Goal: Use online tool/utility: Utilize a website feature to perform a specific function

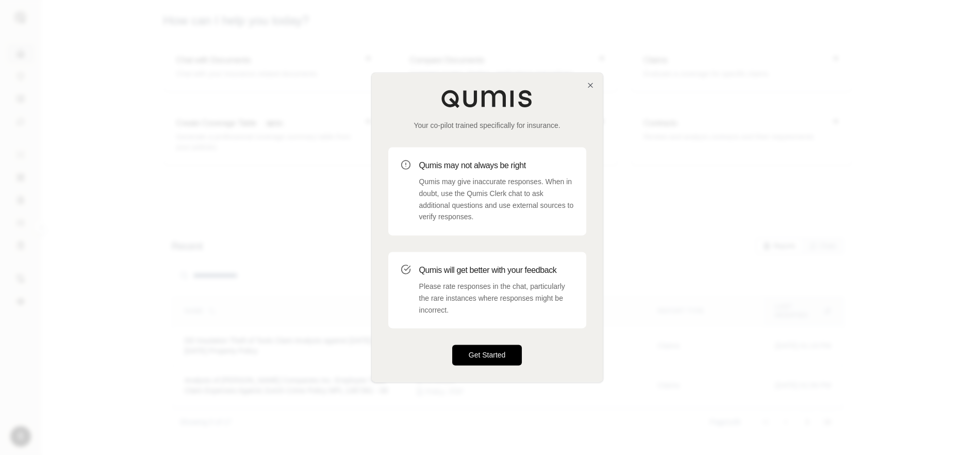
click at [478, 355] on button "Get Started" at bounding box center [487, 355] width 70 height 21
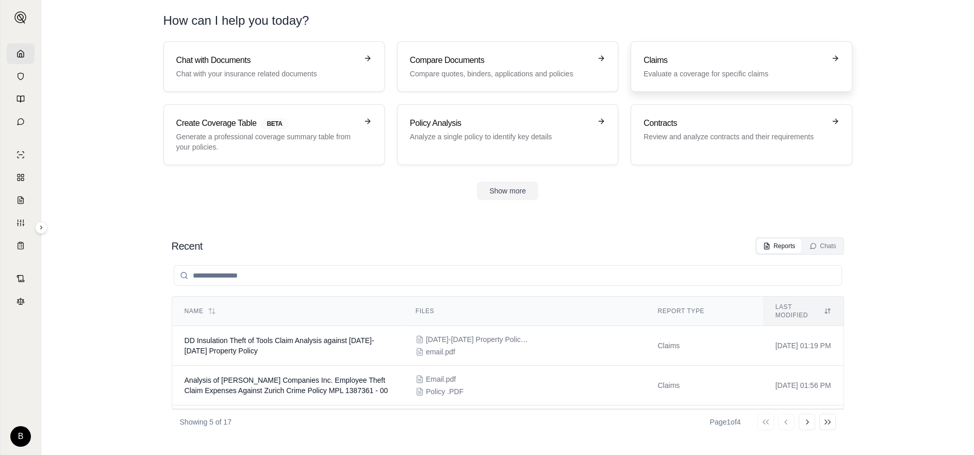
click at [656, 66] on h3 "Claims" at bounding box center [733, 60] width 181 height 12
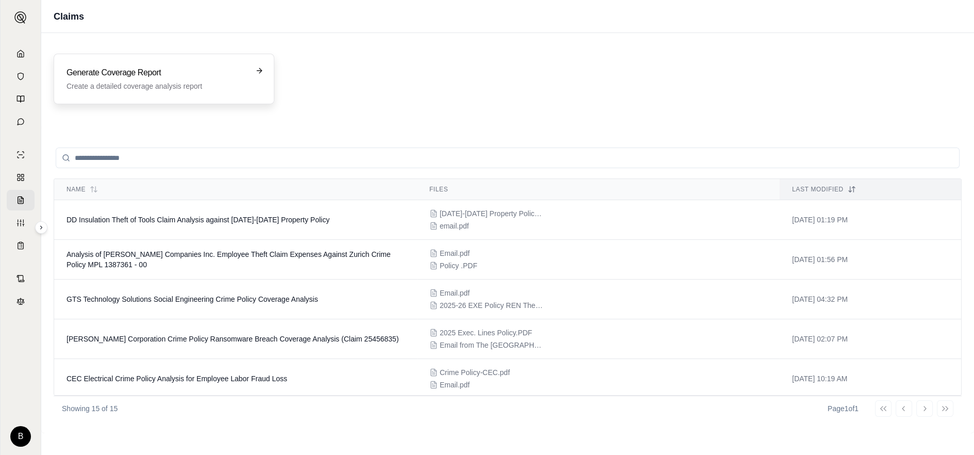
click at [109, 77] on h3 "Generate Coverage Report" at bounding box center [157, 73] width 180 height 12
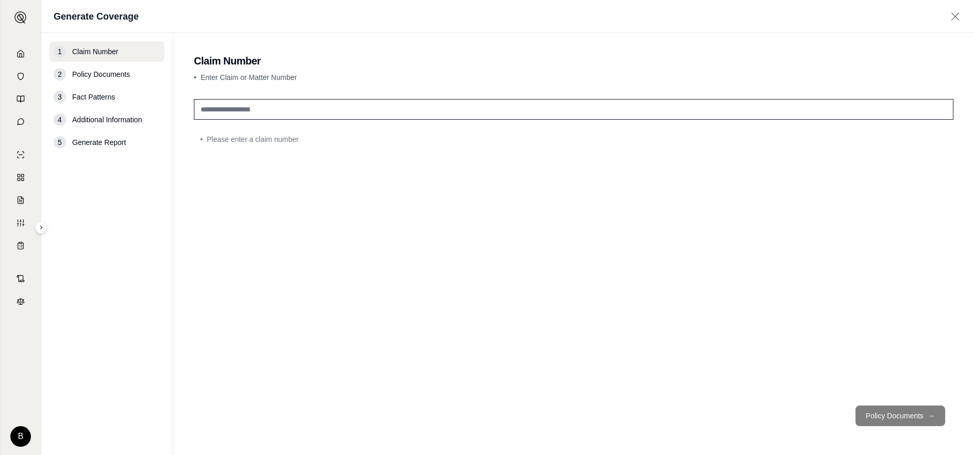
click at [276, 110] on input "text" at bounding box center [574, 109] width 760 height 21
type input "**********"
click at [896, 414] on button "Policy Documents →" at bounding box center [900, 415] width 90 height 21
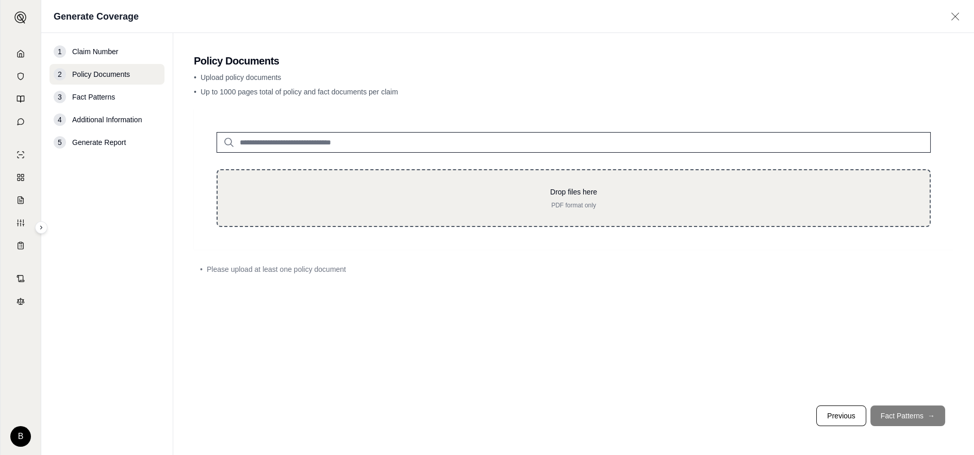
drag, startPoint x: 298, startPoint y: 196, endPoint x: 275, endPoint y: 208, distance: 25.8
click at [277, 207] on p "PDF format only" at bounding box center [573, 205] width 679 height 8
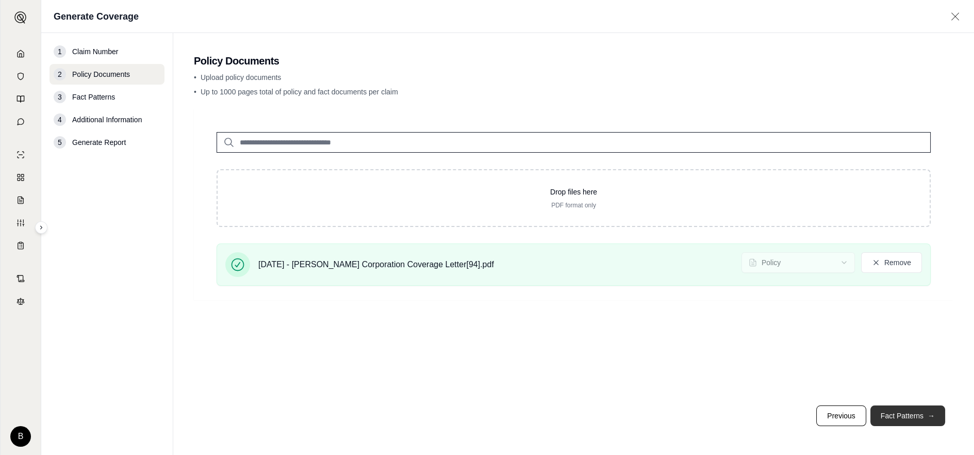
click at [921, 413] on button "Fact Patterns →" at bounding box center [907, 415] width 75 height 21
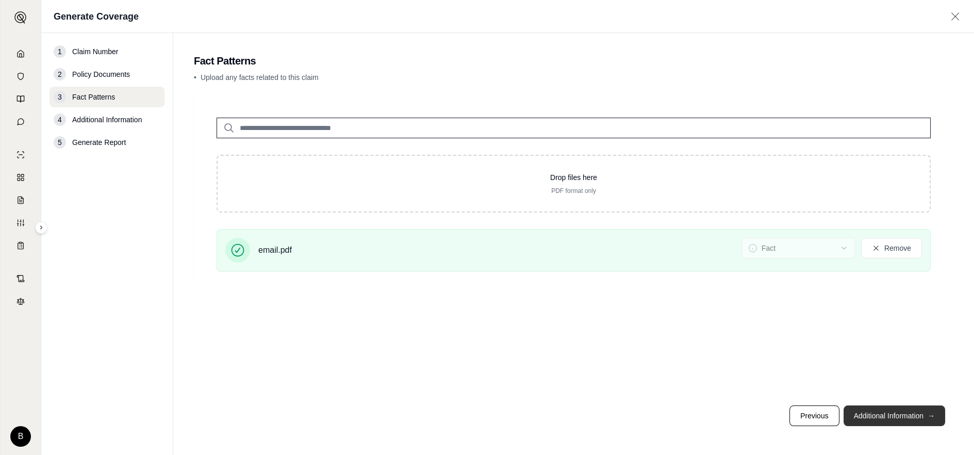
click at [877, 417] on button "Additional Information →" at bounding box center [895, 415] width 102 height 21
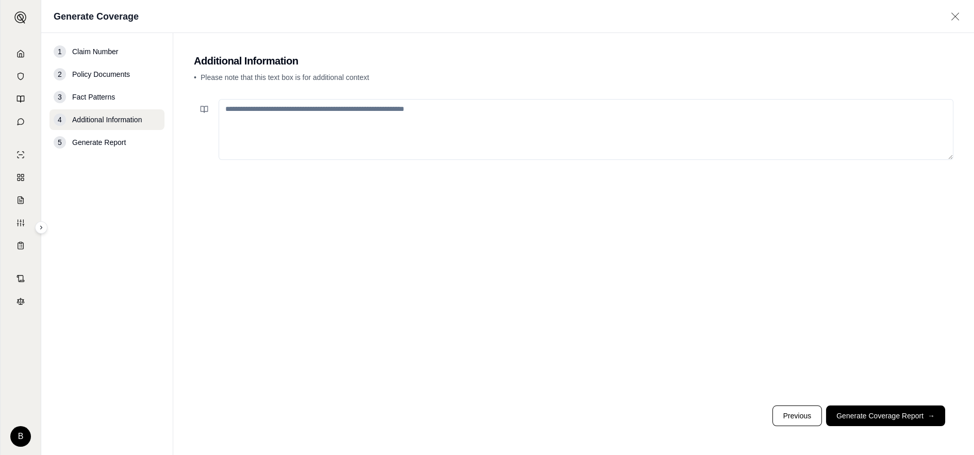
click at [242, 111] on textarea at bounding box center [586, 129] width 735 height 61
click at [251, 112] on textarea "**********" at bounding box center [586, 129] width 735 height 61
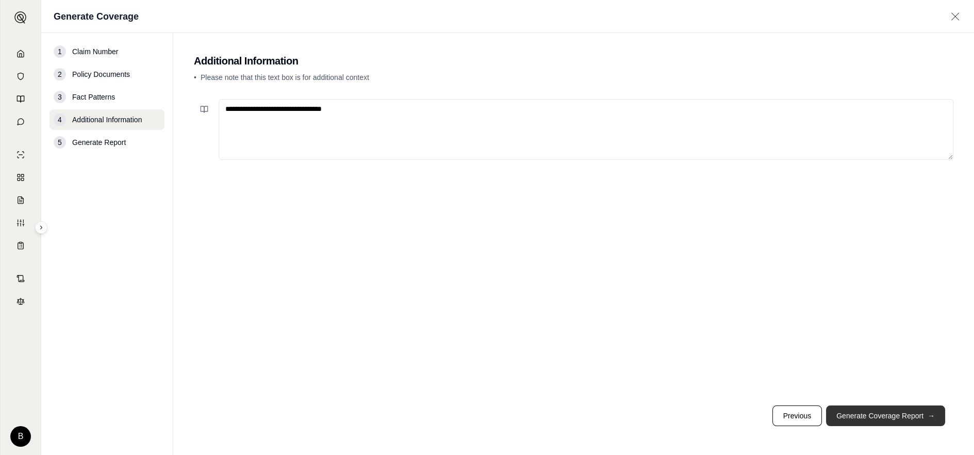
type textarea "**********"
click at [870, 414] on button "Generate Coverage Report →" at bounding box center [885, 415] width 119 height 21
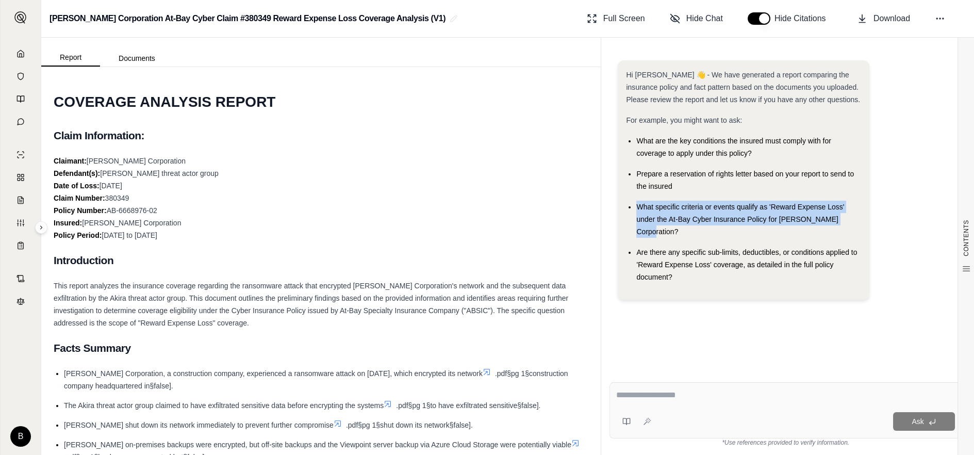
drag, startPoint x: 637, startPoint y: 205, endPoint x: 846, endPoint y: 217, distance: 208.7
click at [846, 217] on div "What specific criteria or events qualify as 'Reward Expense Loss' under the At-…" at bounding box center [748, 219] width 225 height 37
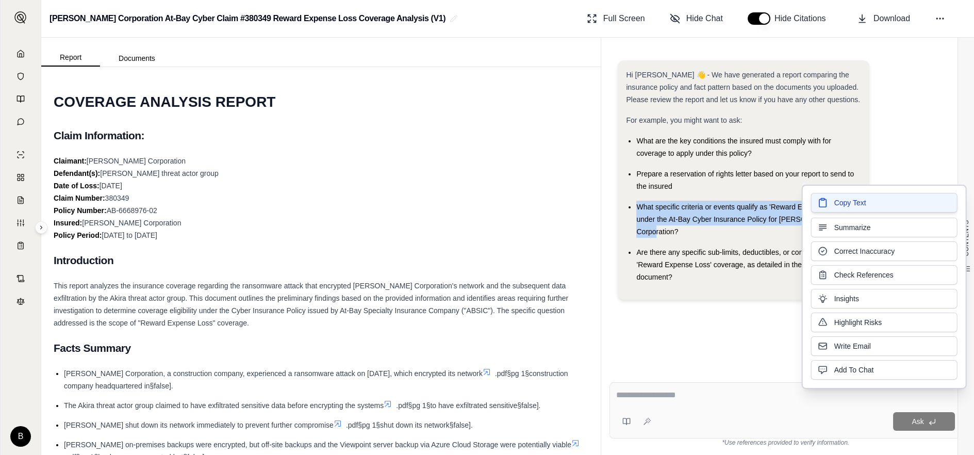
click at [823, 202] on icon at bounding box center [823, 202] width 10 height 10
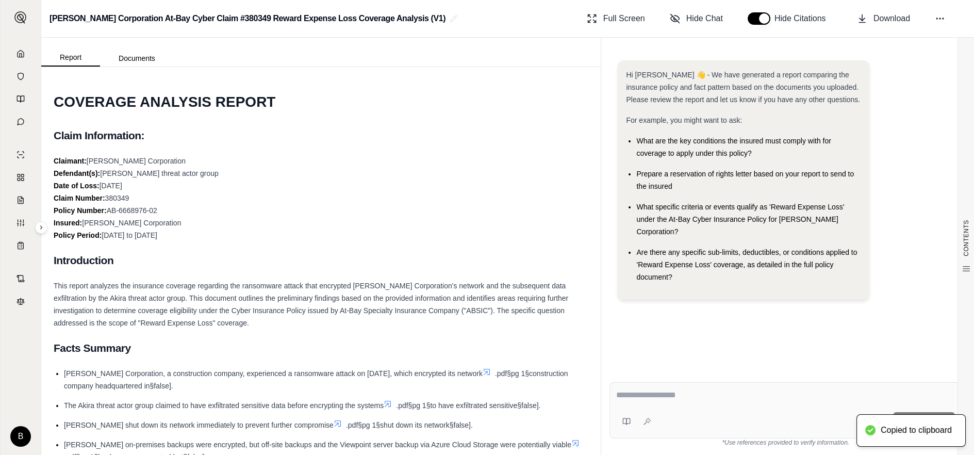
click at [652, 400] on textarea at bounding box center [785, 395] width 339 height 12
paste textarea "**********"
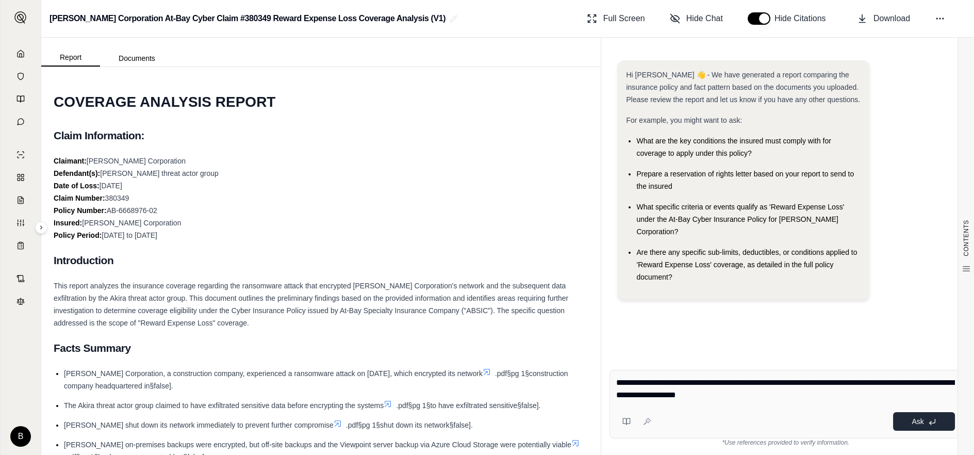
type textarea "**********"
click at [911, 420] on button "Ask" at bounding box center [924, 421] width 62 height 19
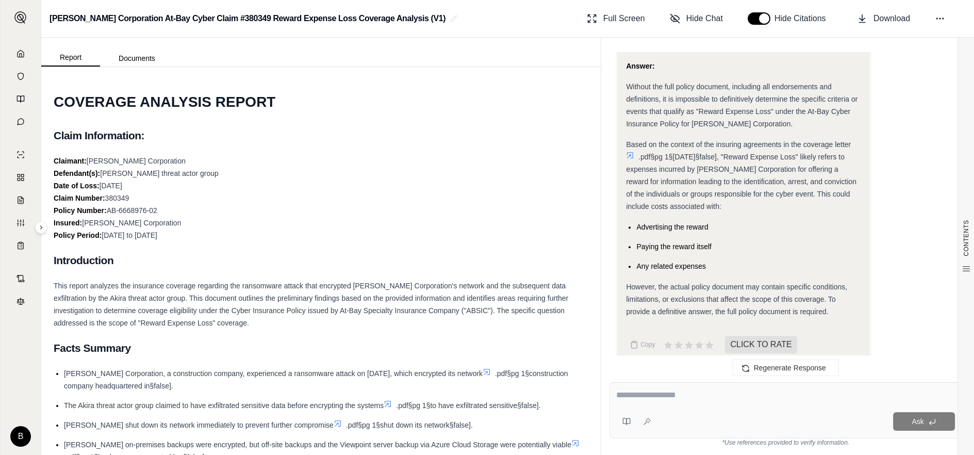
scroll to position [1028, 0]
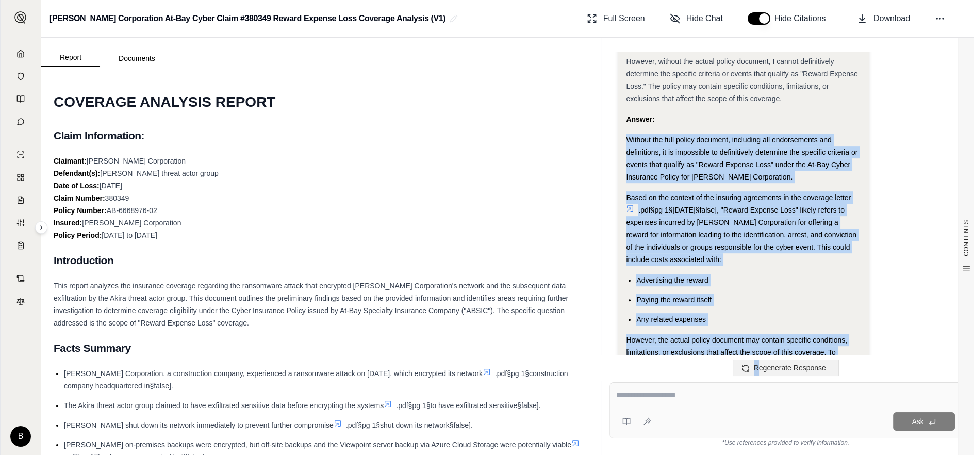
scroll to position [1218, 0]
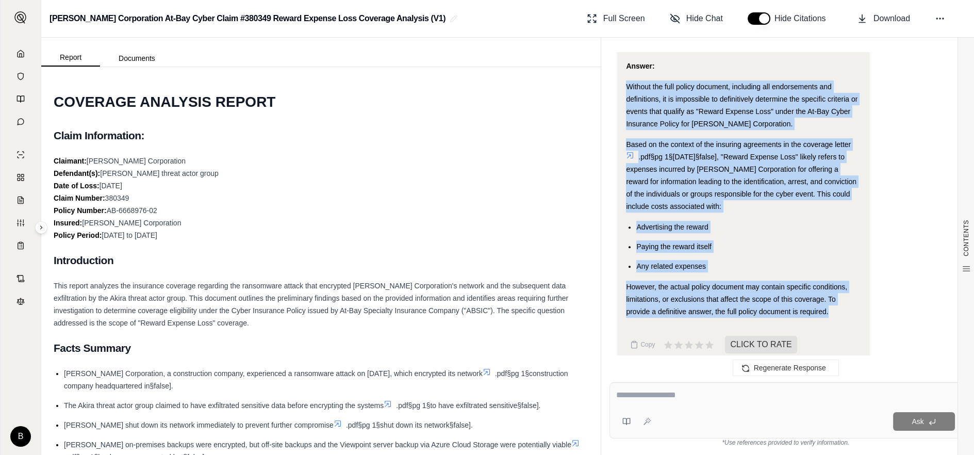
drag, startPoint x: 629, startPoint y: 263, endPoint x: 766, endPoint y: 253, distance: 138.1
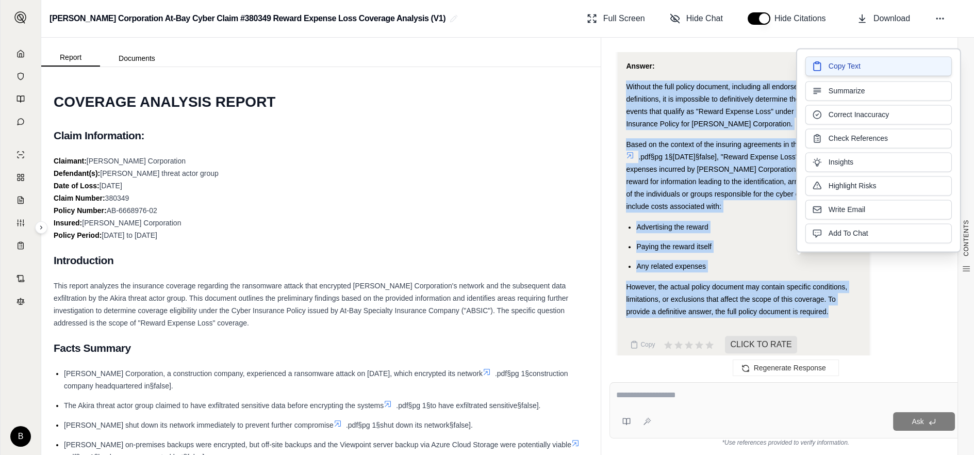
click at [848, 66] on span "Copy Text" at bounding box center [845, 66] width 32 height 10
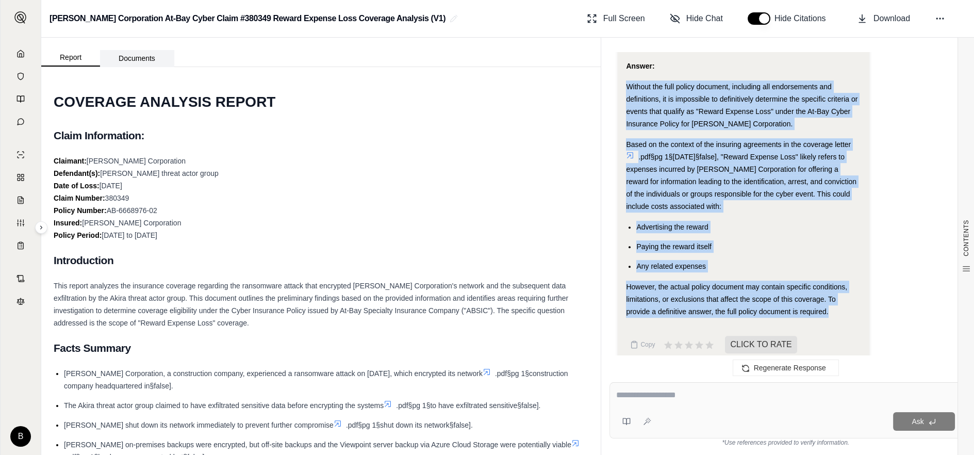
click at [135, 58] on button "Documents" at bounding box center [137, 58] width 74 height 16
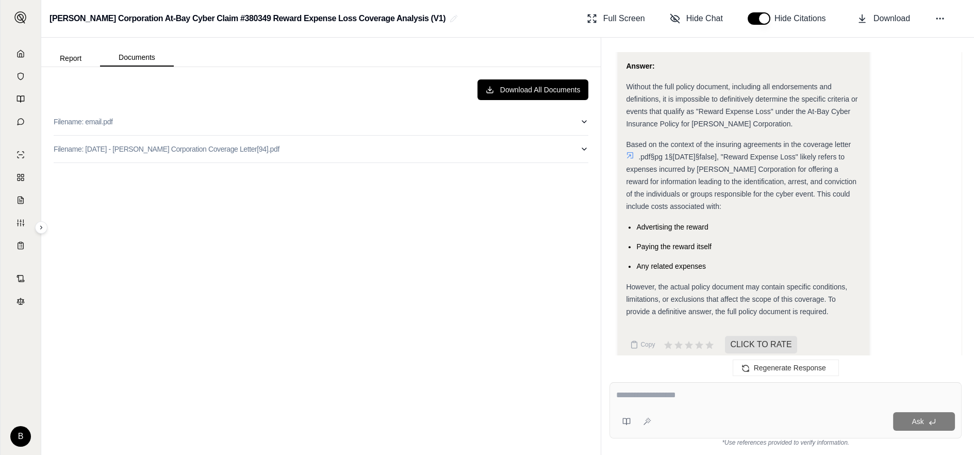
drag, startPoint x: 173, startPoint y: 260, endPoint x: 156, endPoint y: 242, distance: 25.5
click at [173, 261] on div "Download All Documents Filename: email.pdf Filename: [DATE] - [PERSON_NAME] Cor…" at bounding box center [320, 260] width 551 height 379
click at [584, 148] on icon "button" at bounding box center [584, 149] width 8 height 8
click at [583, 148] on div "Download All Documents Filename: email.pdf Filename: [DATE] - [PERSON_NAME] Cor…" at bounding box center [320, 260] width 551 height 379
click at [580, 150] on icon "button" at bounding box center [584, 149] width 8 height 8
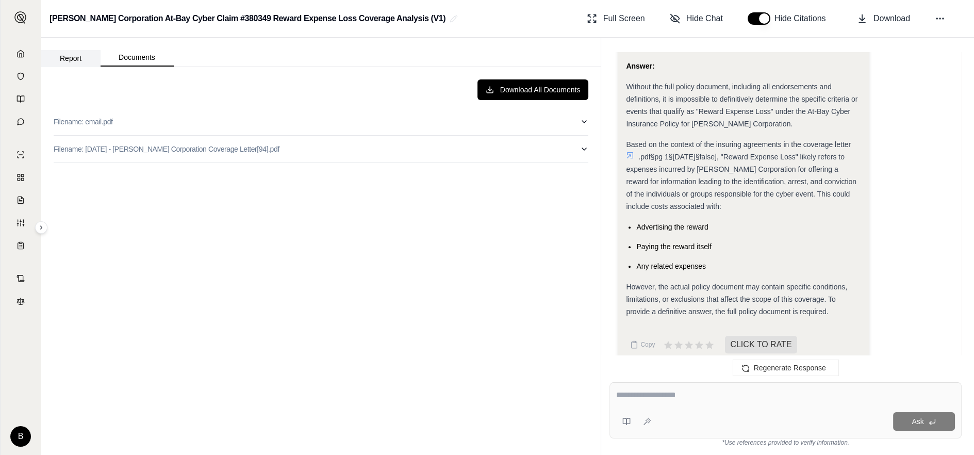
click at [66, 57] on button "Report" at bounding box center [70, 58] width 59 height 16
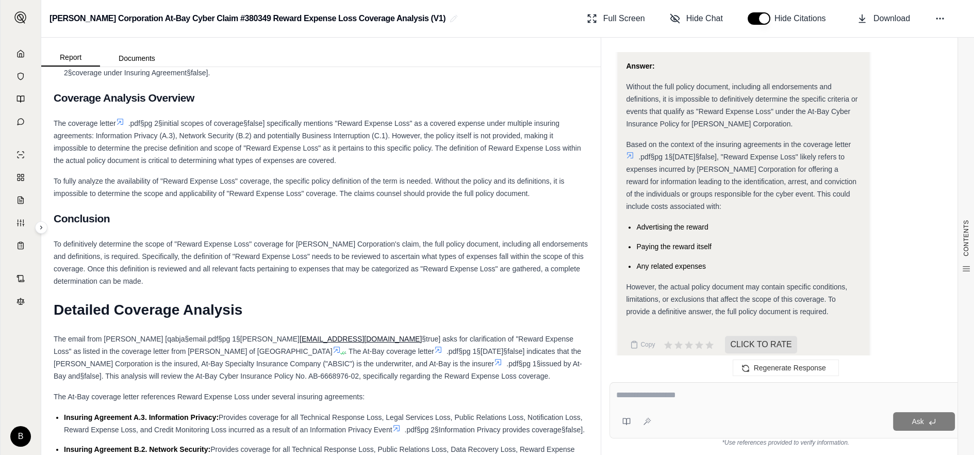
scroll to position [0, 0]
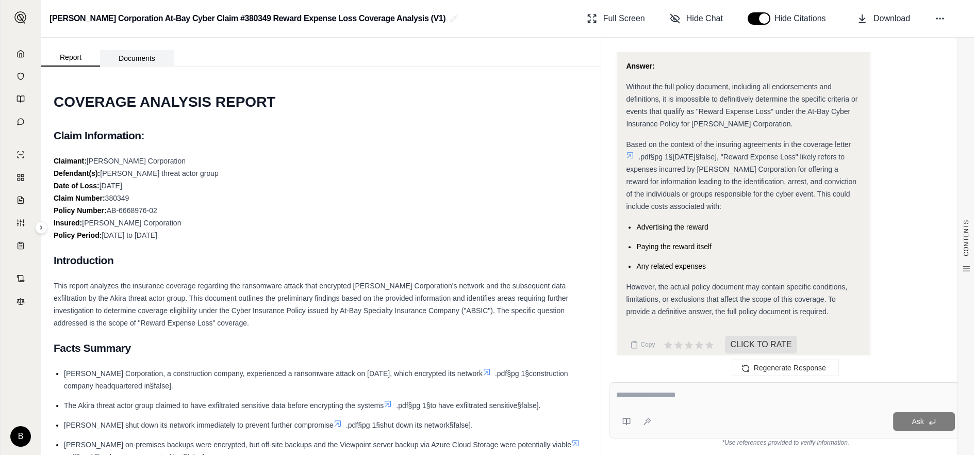
click at [126, 55] on button "Documents" at bounding box center [137, 58] width 74 height 16
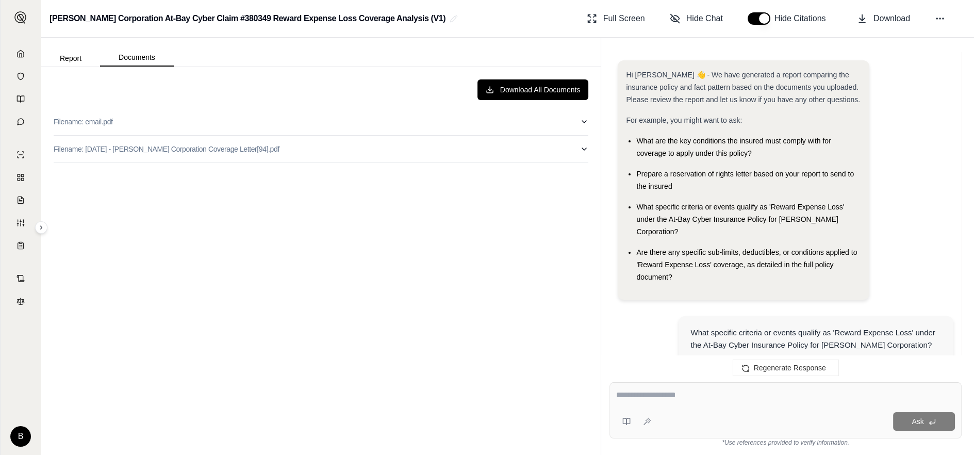
click at [20, 51] on icon at bounding box center [20, 53] width 8 height 8
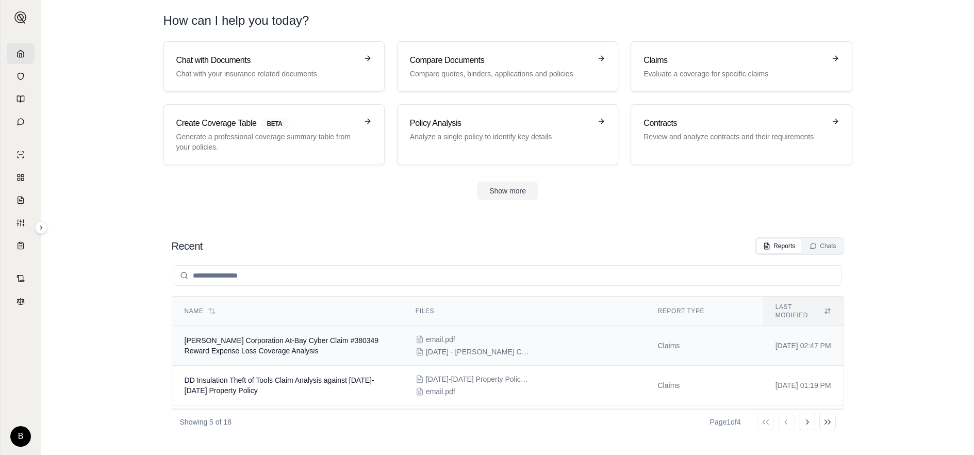
click at [207, 336] on span "[PERSON_NAME] Corporation At-Bay Cyber Claim #380349 Reward Expense Loss Covera…" at bounding box center [282, 345] width 194 height 19
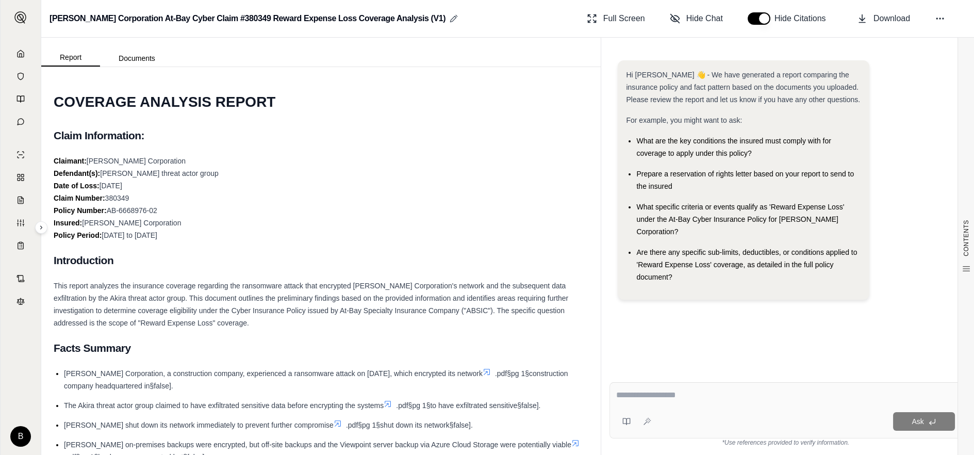
click at [451, 19] on icon at bounding box center [454, 19] width 6 height 6
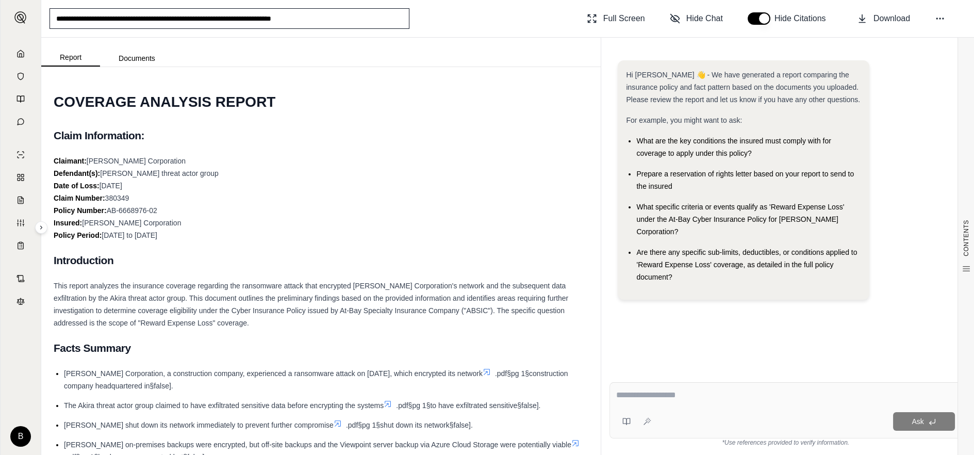
click at [431, 23] on div "**********" at bounding box center [507, 19] width 933 height 38
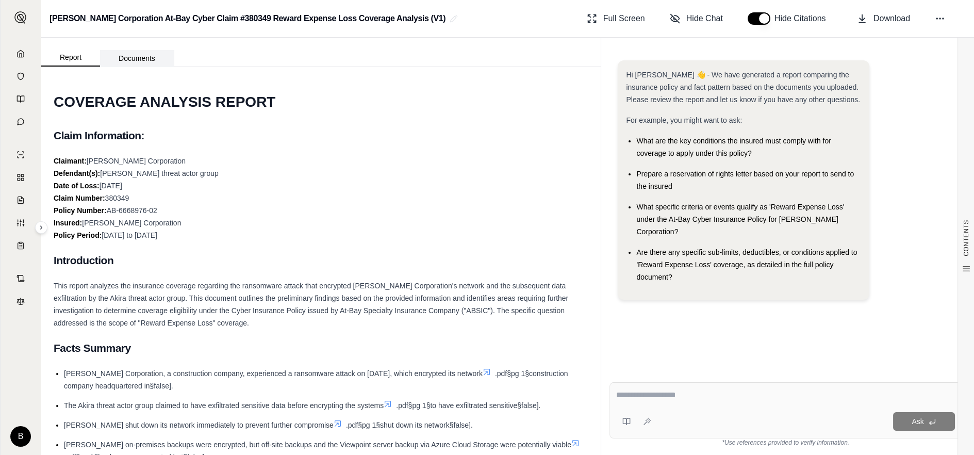
click at [133, 55] on button "Documents" at bounding box center [137, 58] width 74 height 16
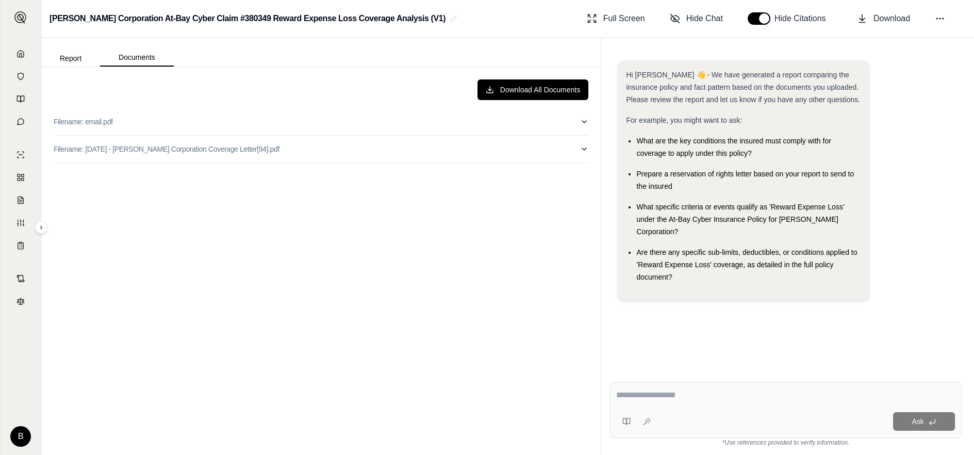
drag, startPoint x: 209, startPoint y: 85, endPoint x: 177, endPoint y: 280, distance: 197.5
click at [177, 280] on div "Download All Documents Filename: email.pdf Filename: [DATE] - [PERSON_NAME] Cor…" at bounding box center [320, 260] width 551 height 379
click at [645, 397] on textarea at bounding box center [785, 395] width 339 height 12
click at [340, 252] on div "Download All Documents Filename: email.pdf Filename: [DATE] - [PERSON_NAME] Cor…" at bounding box center [320, 260] width 551 height 379
click at [894, 16] on span "Download" at bounding box center [891, 18] width 37 height 12
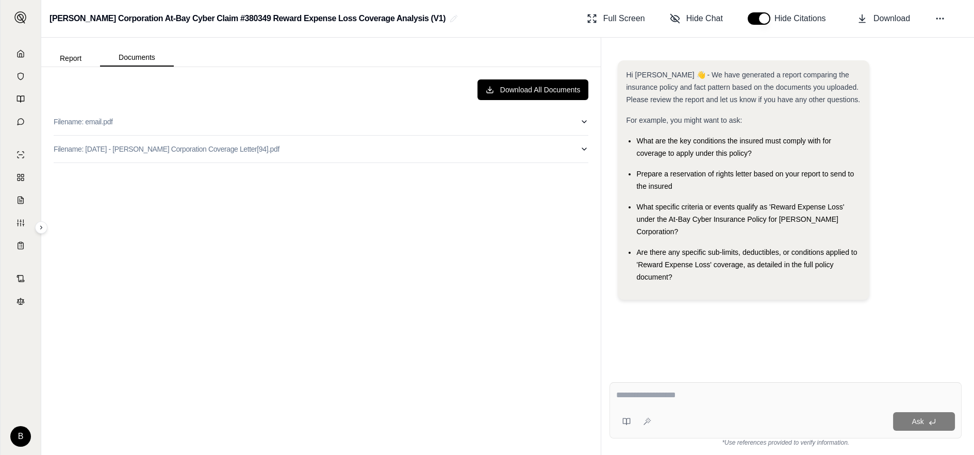
drag, startPoint x: 400, startPoint y: 262, endPoint x: 415, endPoint y: 262, distance: 15.5
click at [404, 262] on div "Download All Documents Filename: email.pdf Filename: [DATE] - [PERSON_NAME] Cor…" at bounding box center [320, 260] width 551 height 379
click at [941, 14] on icon at bounding box center [940, 18] width 10 height 10
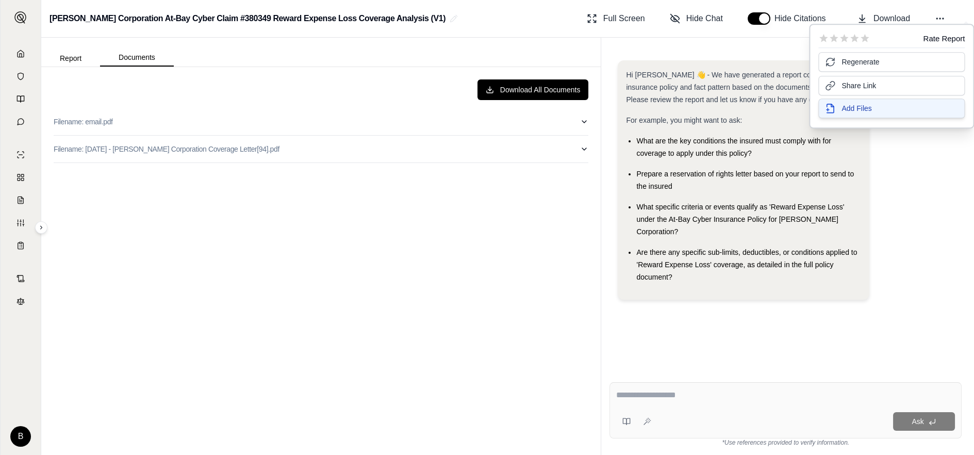
click at [848, 109] on span "Add Files" at bounding box center [856, 108] width 30 height 10
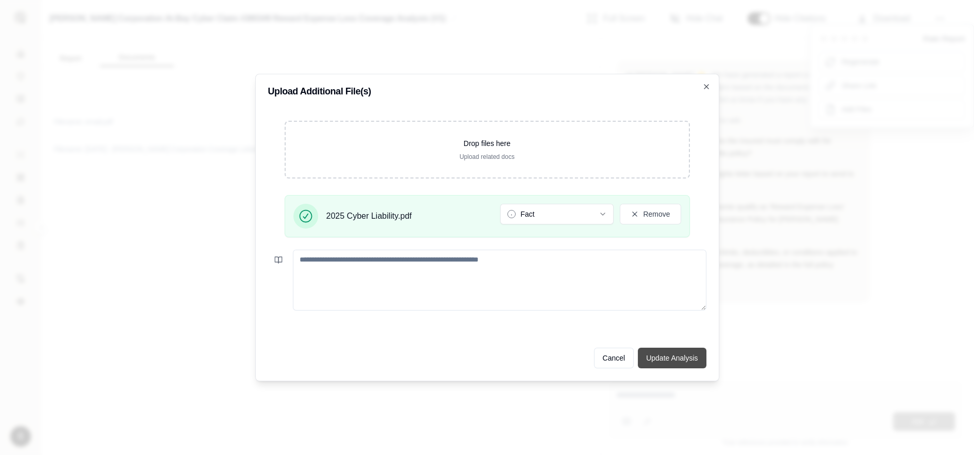
click at [678, 354] on button "Update Analysis" at bounding box center [672, 358] width 68 height 21
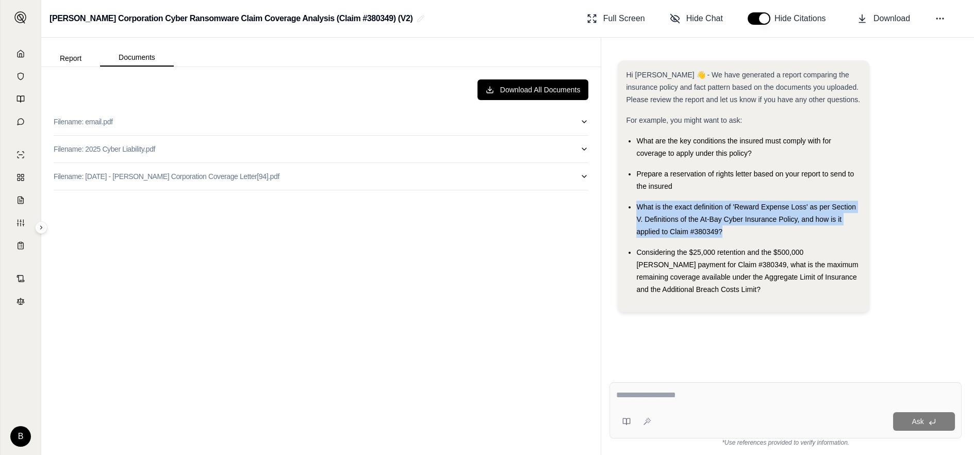
drag, startPoint x: 635, startPoint y: 205, endPoint x: 745, endPoint y: 226, distance: 111.8
click at [745, 226] on ul "What are the key conditions the insured must comply with for coverage to apply …" at bounding box center [743, 215] width 235 height 161
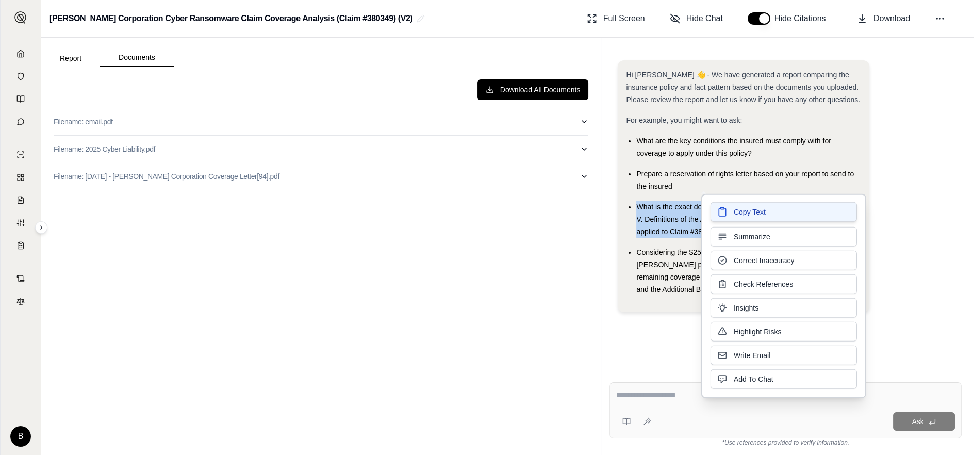
click at [737, 214] on span "Copy Text" at bounding box center [750, 212] width 32 height 10
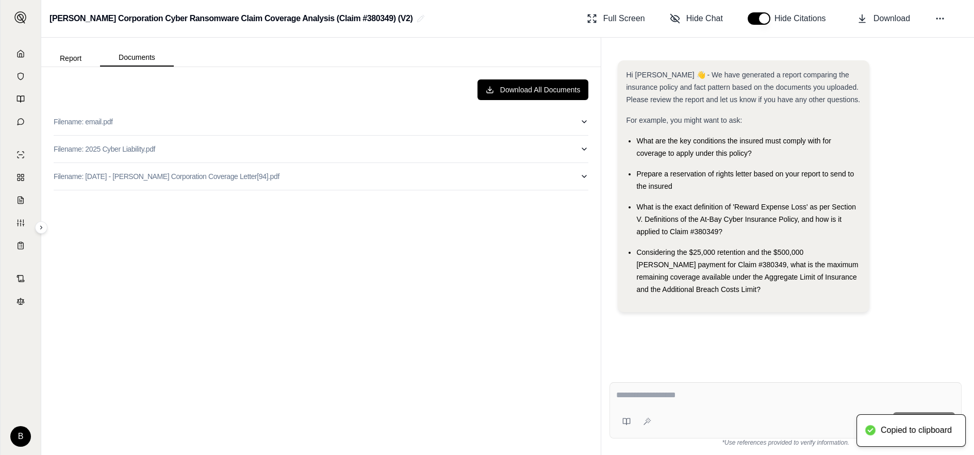
click at [626, 401] on textarea at bounding box center [785, 395] width 339 height 12
paste textarea "**********"
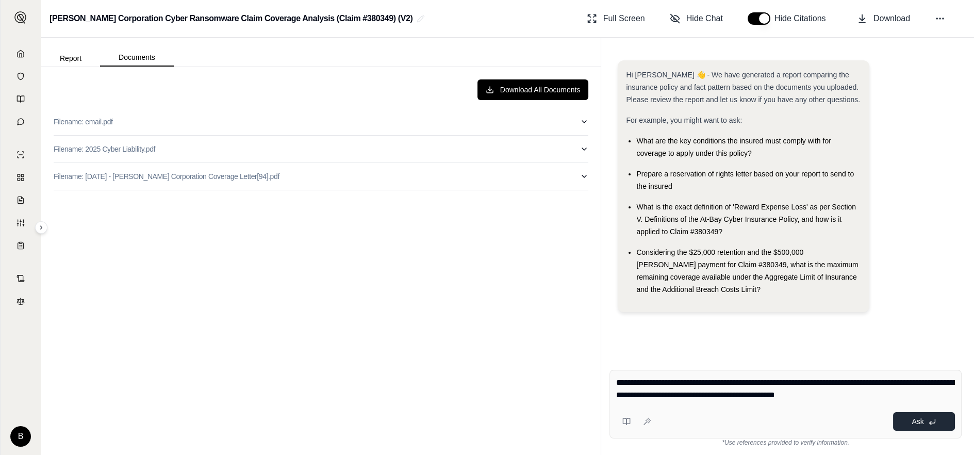
type textarea "**********"
click at [911, 420] on button "Ask" at bounding box center [924, 421] width 62 height 19
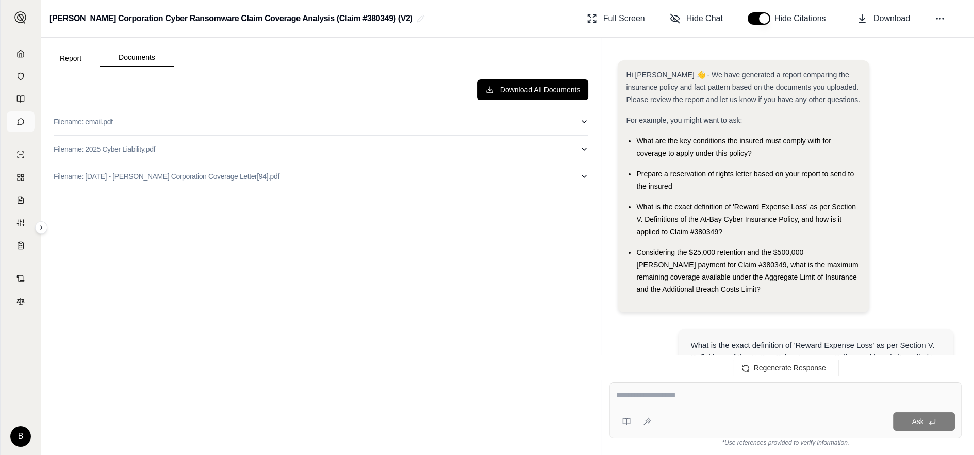
scroll to position [1349, 0]
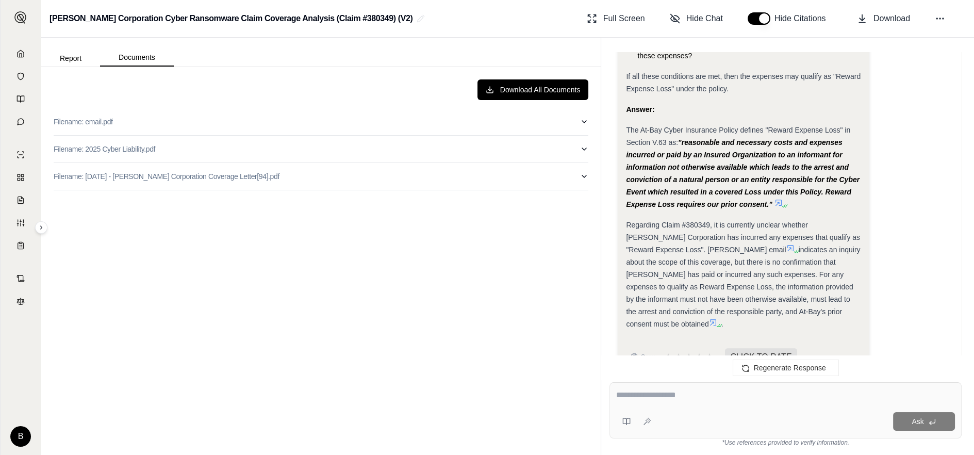
click at [626, 126] on span "The At-Bay Cyber Insurance Policy defines "Reward Expense Loss" in Section V.63…" at bounding box center [738, 136] width 224 height 21
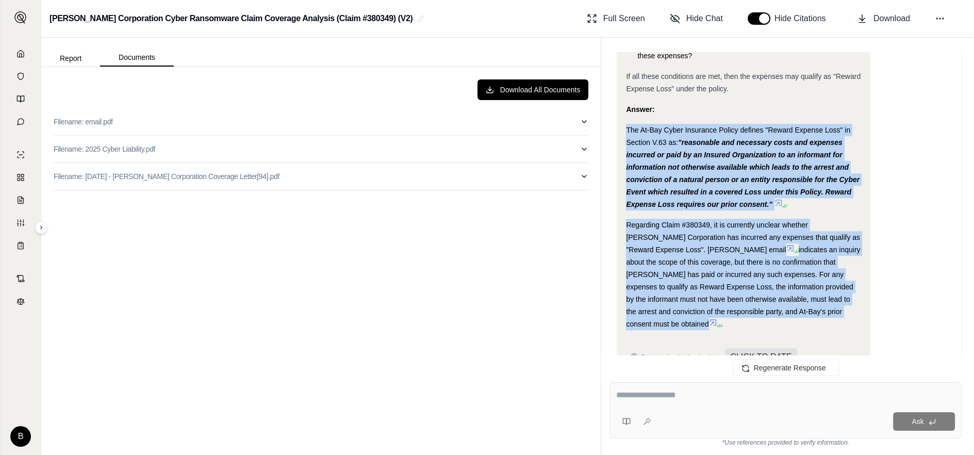
drag, startPoint x: 627, startPoint y: 114, endPoint x: 838, endPoint y: 311, distance: 288.6
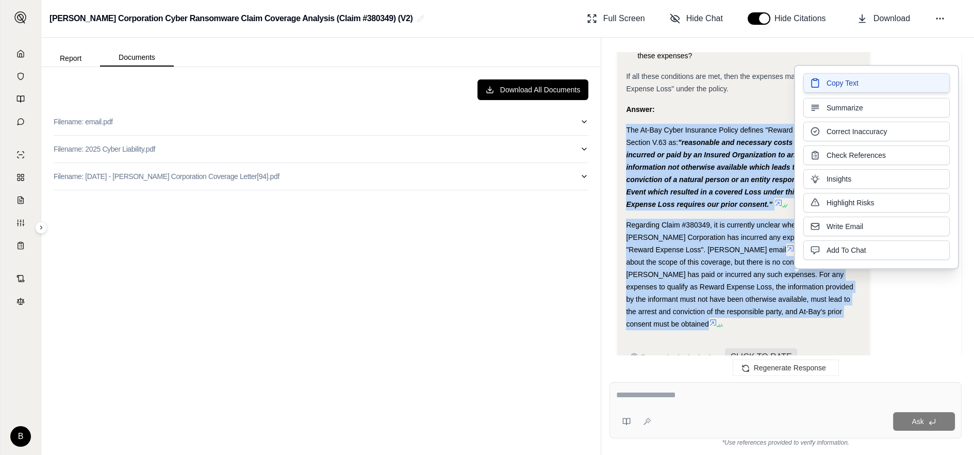
click at [837, 83] on span "Copy Text" at bounding box center [843, 83] width 32 height 10
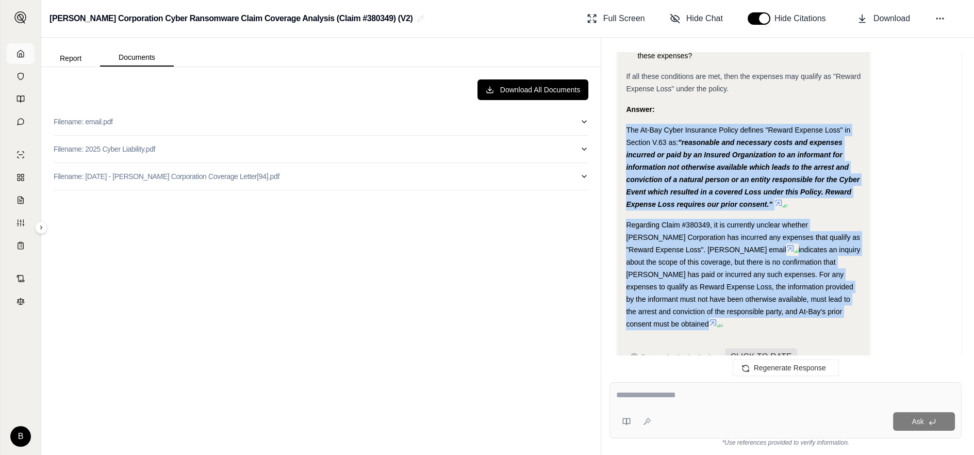
click at [20, 51] on icon at bounding box center [20, 53] width 8 height 8
